Goal: Task Accomplishment & Management: Manage account settings

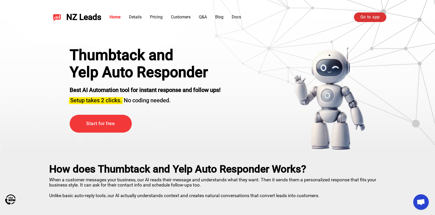
click at [366, 16] on link "Go to app" at bounding box center [370, 16] width 32 height 9
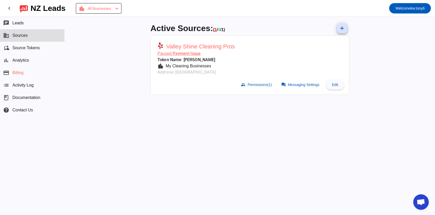
click at [171, 49] on span "Valley Shine Cleaning Pros" at bounding box center [200, 46] width 69 height 7
click at [37, 45] on button "cloud_sync Source Tokens" at bounding box center [32, 48] width 64 height 12
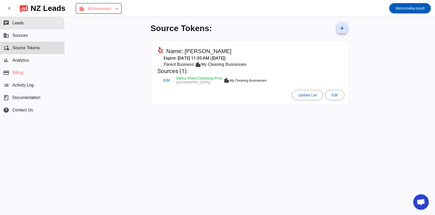
click at [35, 21] on button "chat Leads" at bounding box center [32, 23] width 64 height 12
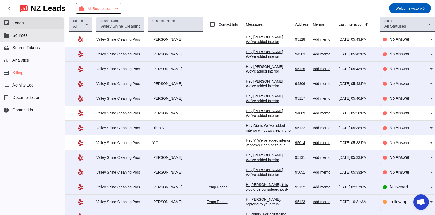
click at [46, 35] on button "business Sources" at bounding box center [32, 35] width 64 height 12
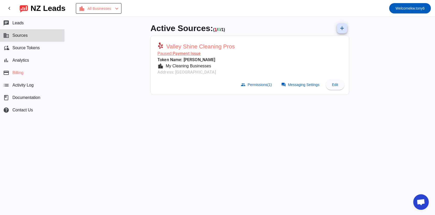
click at [282, 90] on mat-card-actions "group Permissions (1) forum Messaging Settings Edit" at bounding box center [249, 84] width 193 height 14
click at [286, 87] on span at bounding box center [301, 84] width 46 height 10
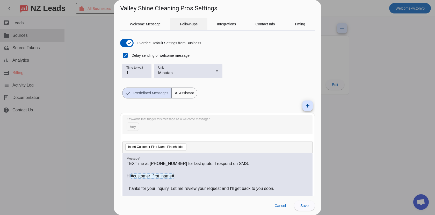
click at [188, 24] on span "Follow-ups" at bounding box center [189, 24] width 18 height 4
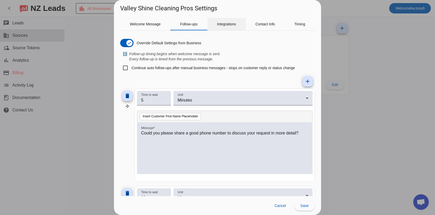
click at [225, 22] on span "Integrations" at bounding box center [226, 24] width 19 height 4
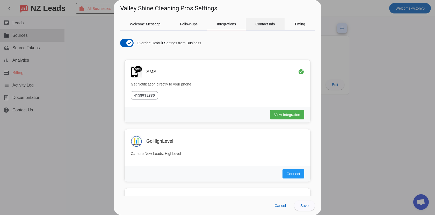
click at [257, 28] on span "Contact Info" at bounding box center [265, 24] width 20 height 12
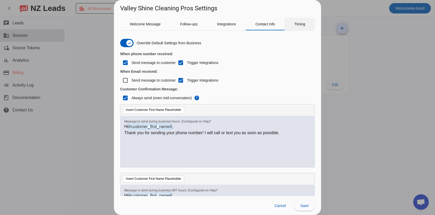
click at [297, 27] on span "Timing" at bounding box center [299, 24] width 11 height 12
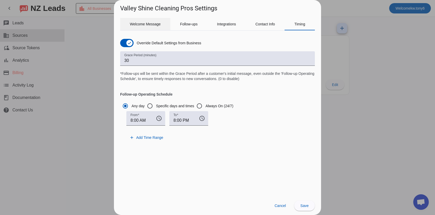
click at [145, 20] on span "Welcome Message" at bounding box center [145, 24] width 31 height 12
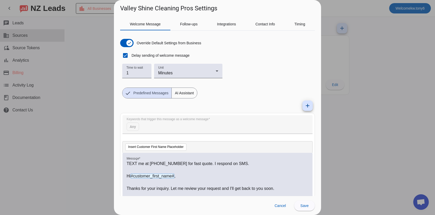
click at [341, 69] on div at bounding box center [217, 107] width 435 height 215
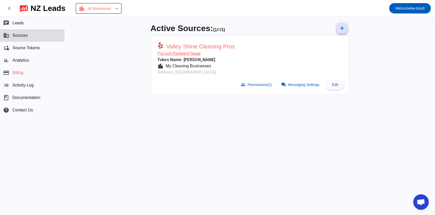
click at [198, 53] on mat-card-subtitle "Paused: Payment Issue" at bounding box center [195, 53] width 77 height 6
